Goal: Task Accomplishment & Management: Manage account settings

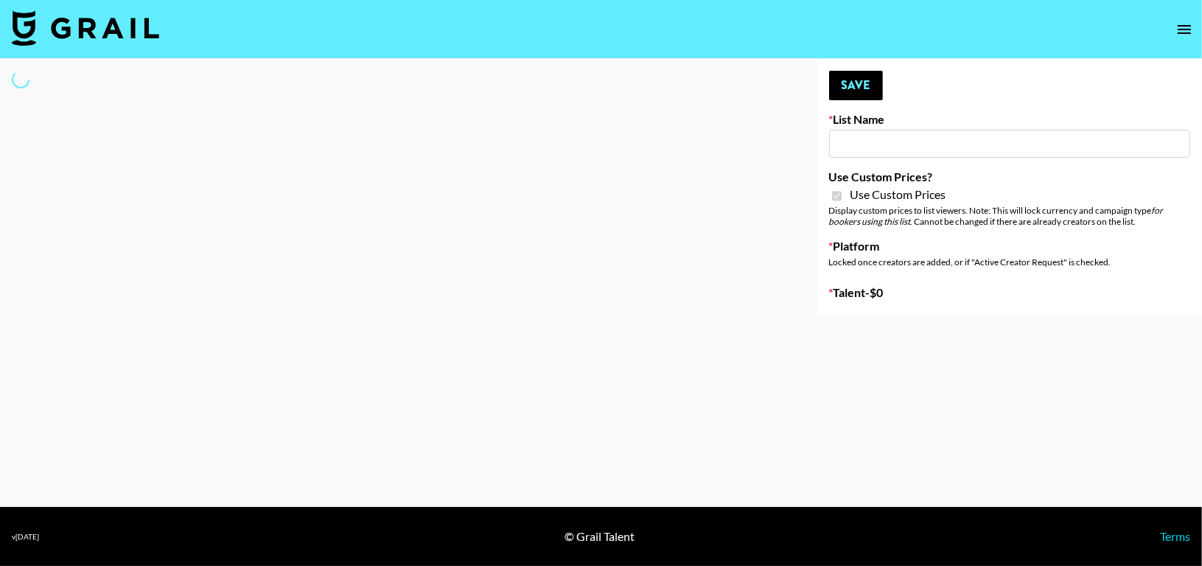
type input "dde"
checkbox input "true"
select select "Brand"
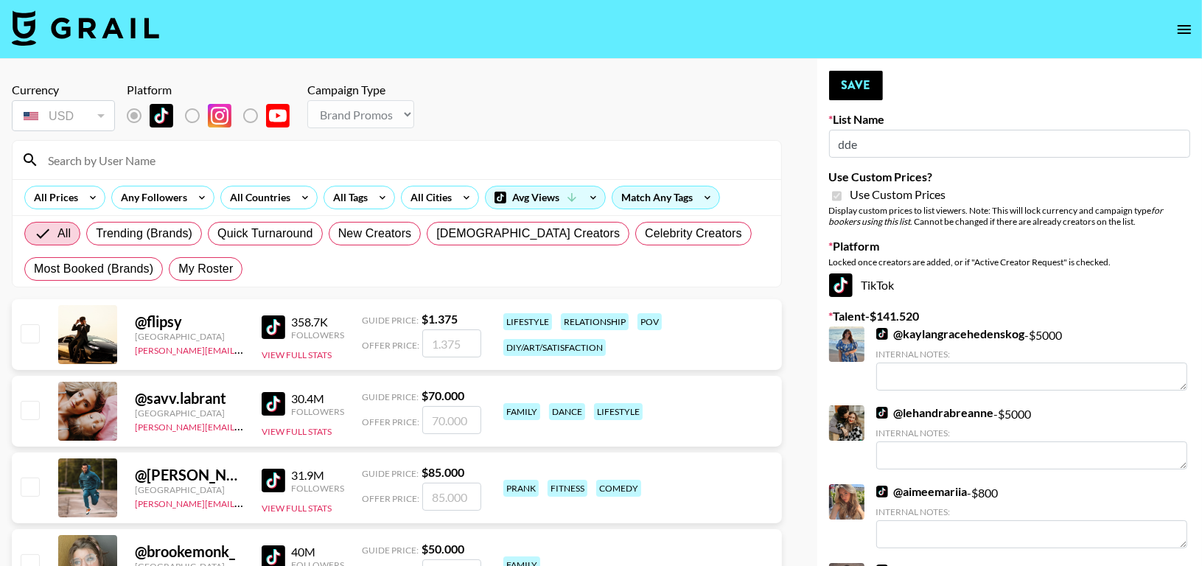
click at [326, 160] on input at bounding box center [405, 160] width 733 height 24
type input "naar"
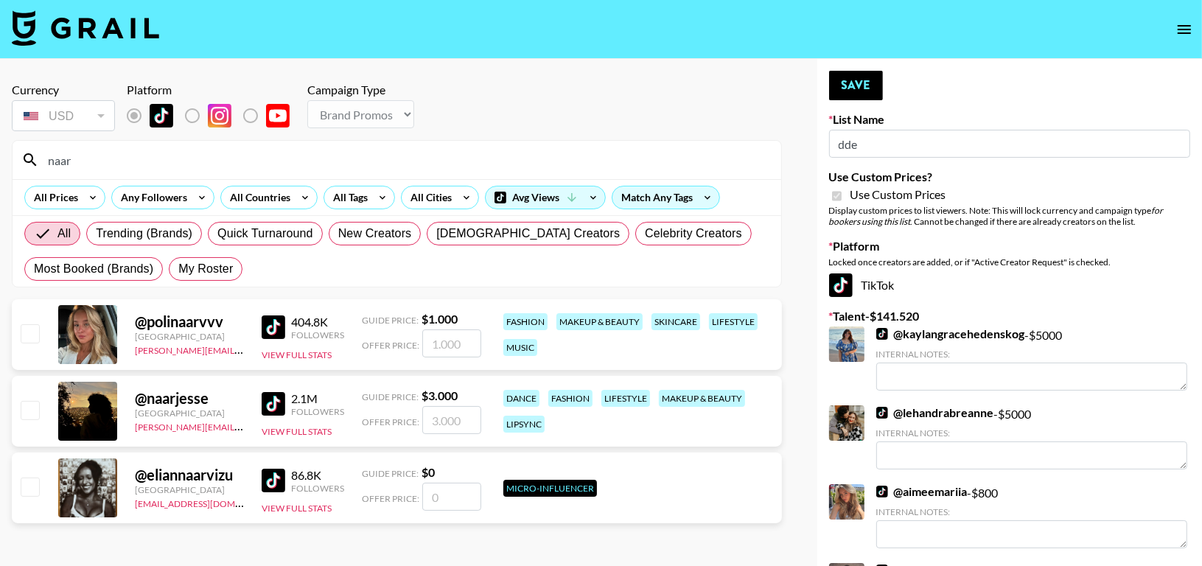
click at [30, 415] on input "checkbox" at bounding box center [30, 410] width 18 height 18
checkbox input "true"
type input "3000"
click at [842, 93] on button "Save" at bounding box center [856, 85] width 54 height 29
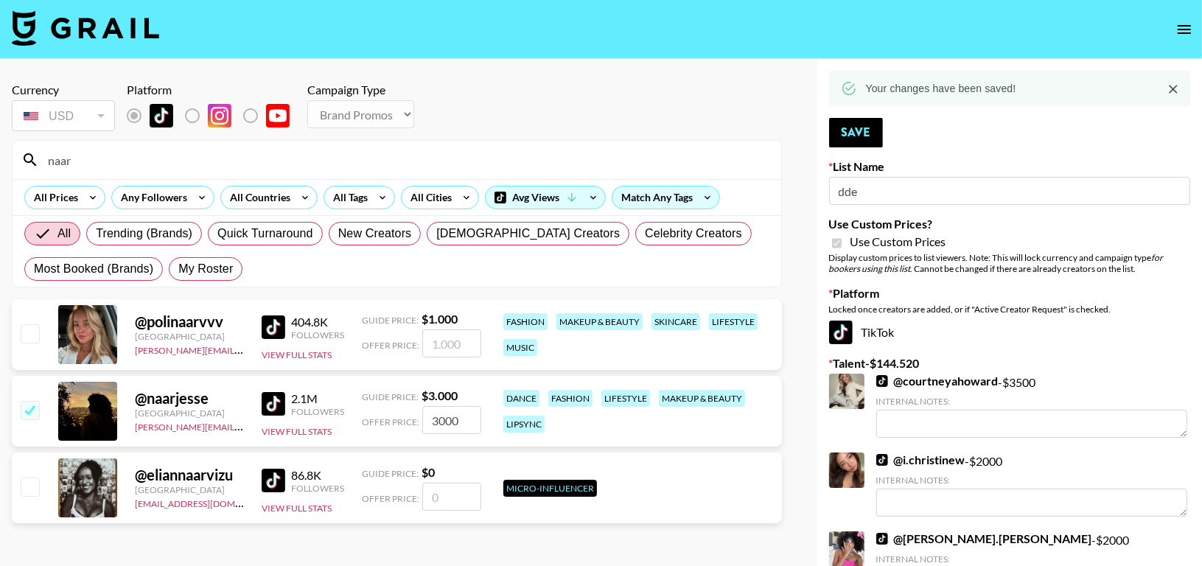
click at [508, 166] on input "naar" at bounding box center [405, 160] width 733 height 24
type input "n"
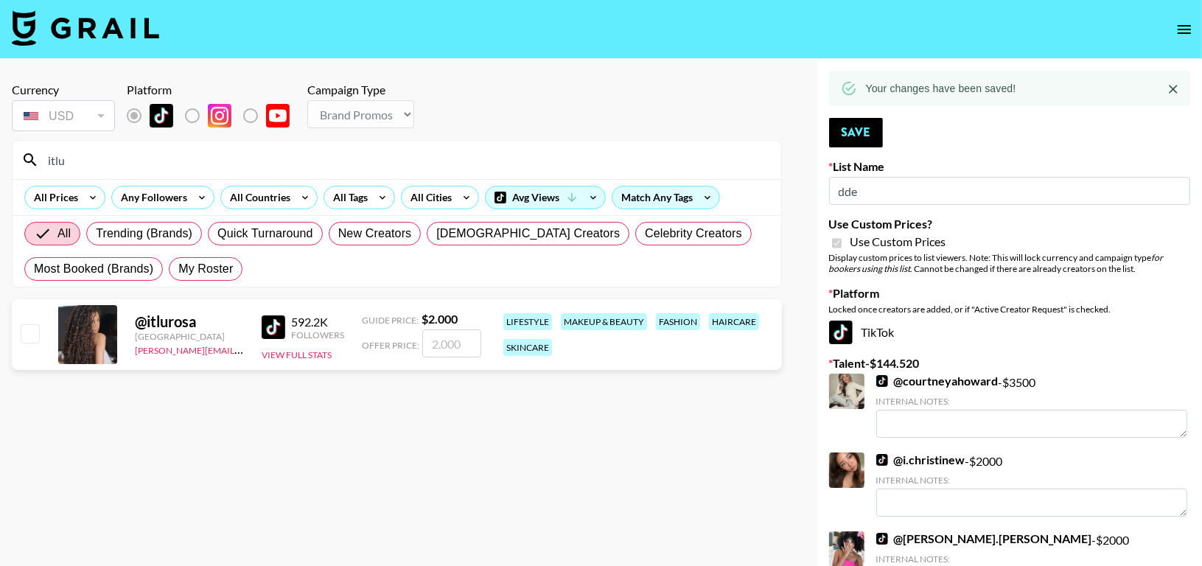
type input "itlu"
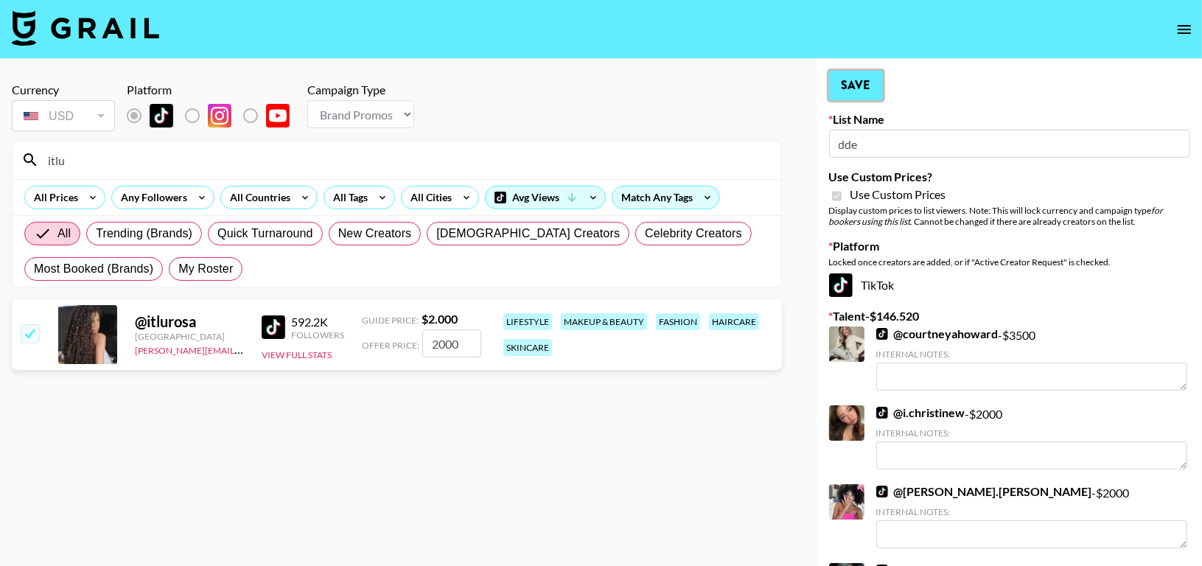
click at [856, 78] on button "Save" at bounding box center [856, 85] width 54 height 29
